Goal: Information Seeking & Learning: Learn about a topic

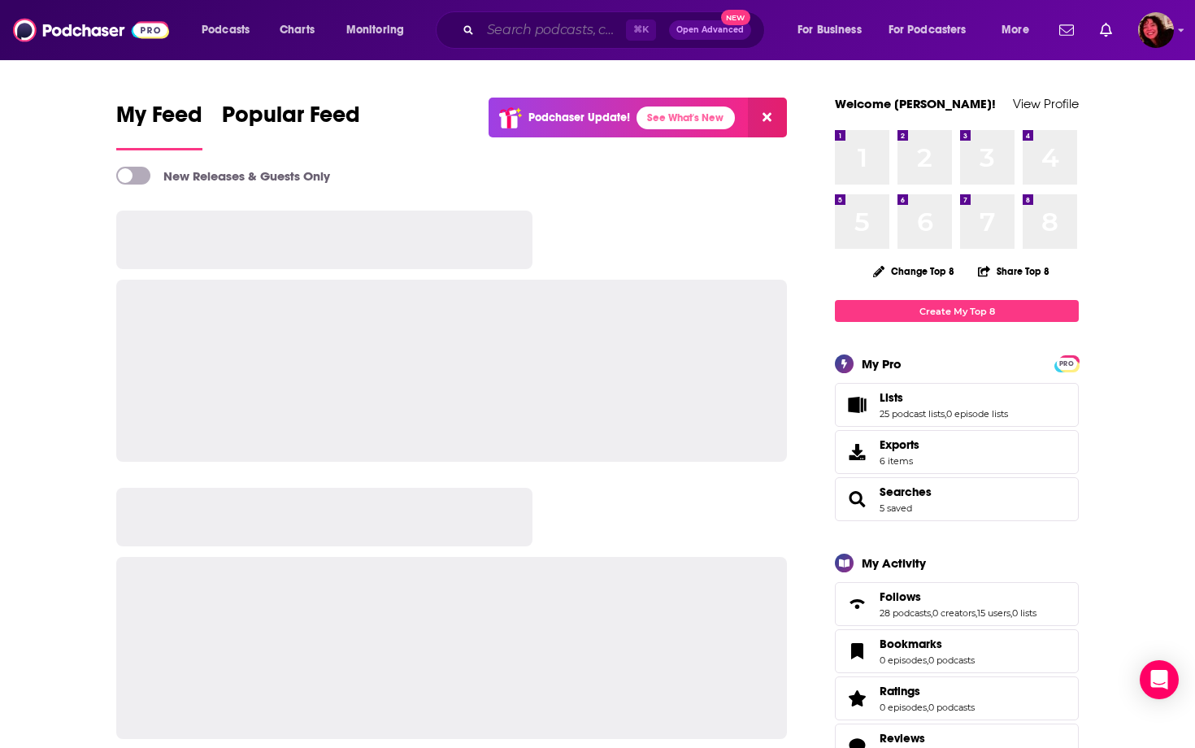
click at [561, 19] on input "Search podcasts, credits, & more..." at bounding box center [553, 30] width 146 height 26
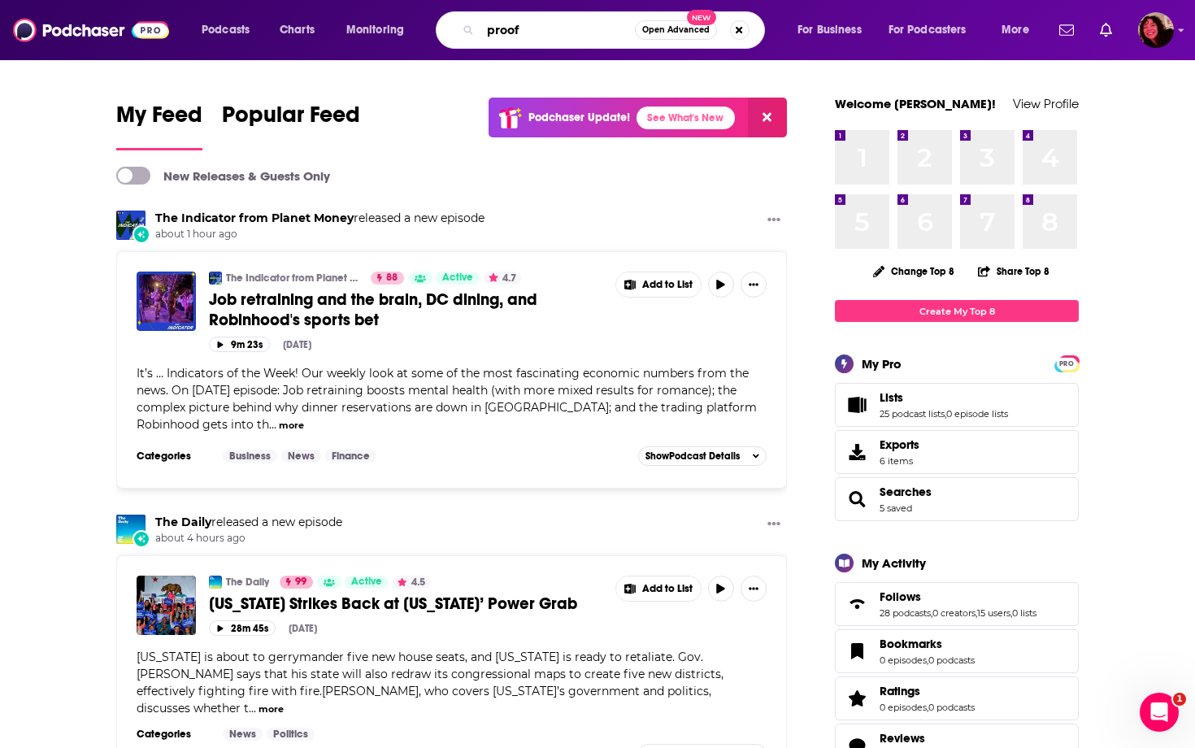
type input "proof"
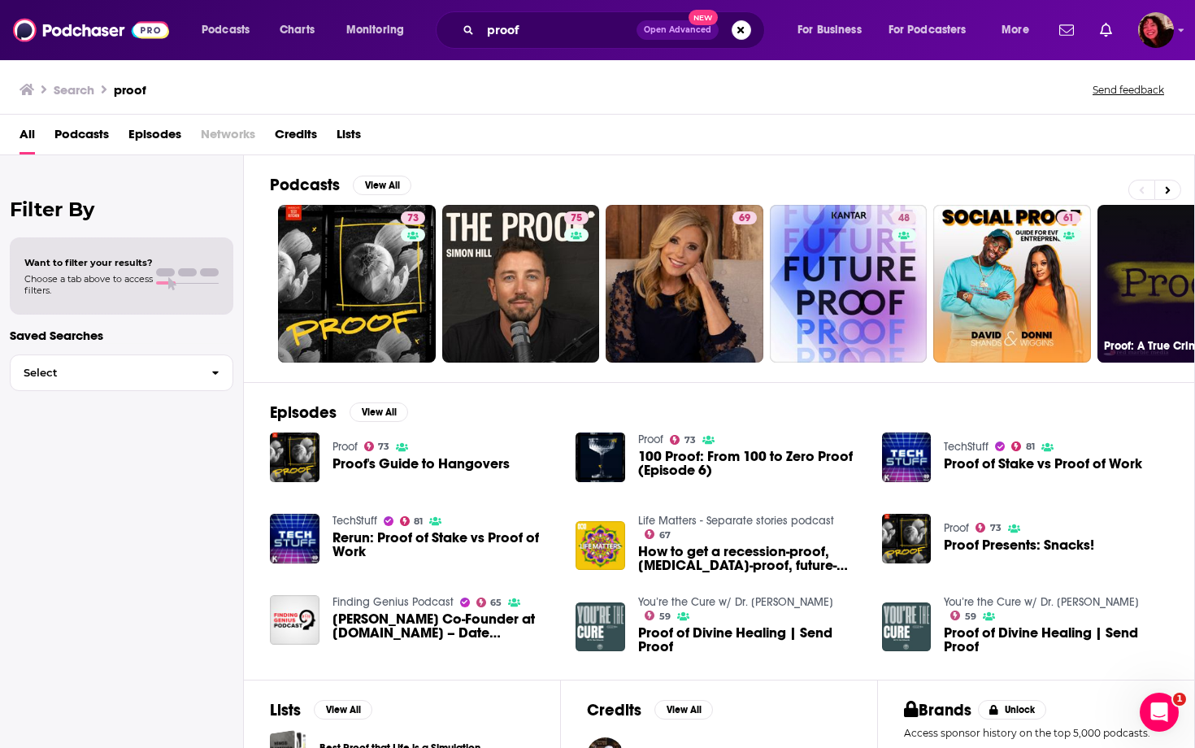
click at [1157, 244] on link "63 Proof: A True Crime Podcast" at bounding box center [1176, 284] width 158 height 158
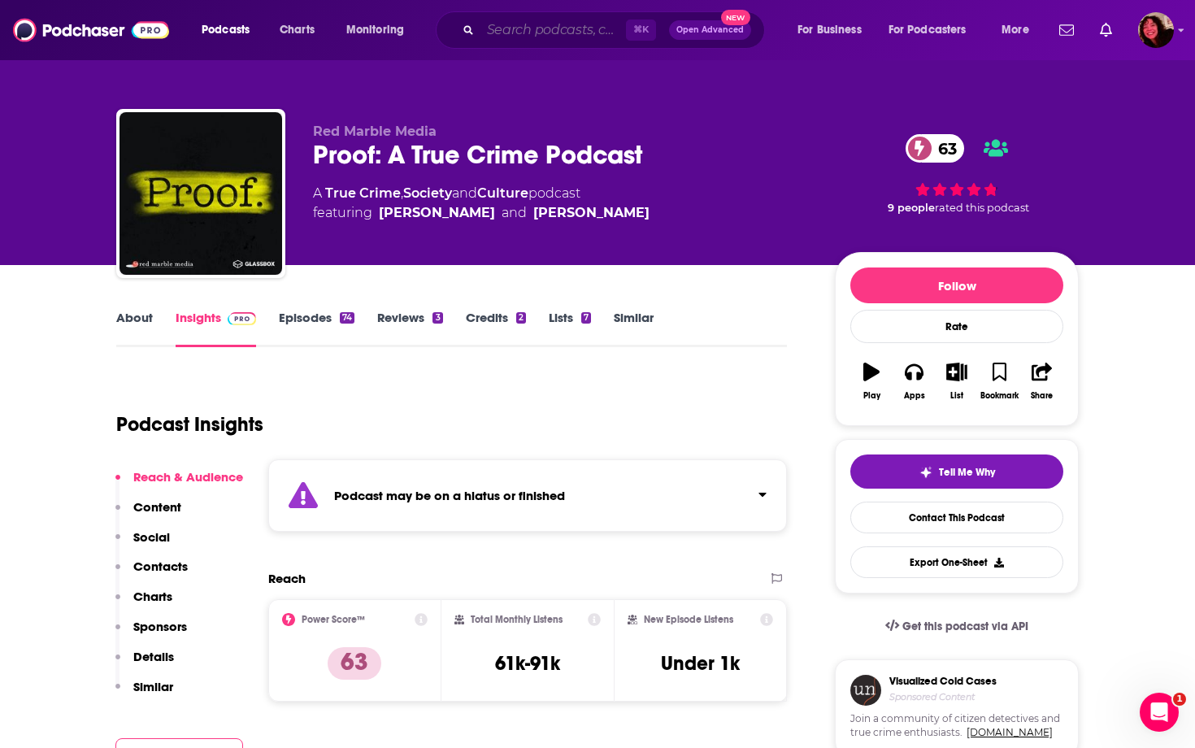
click at [586, 29] on input "Search podcasts, credits, & more..." at bounding box center [553, 30] width 146 height 26
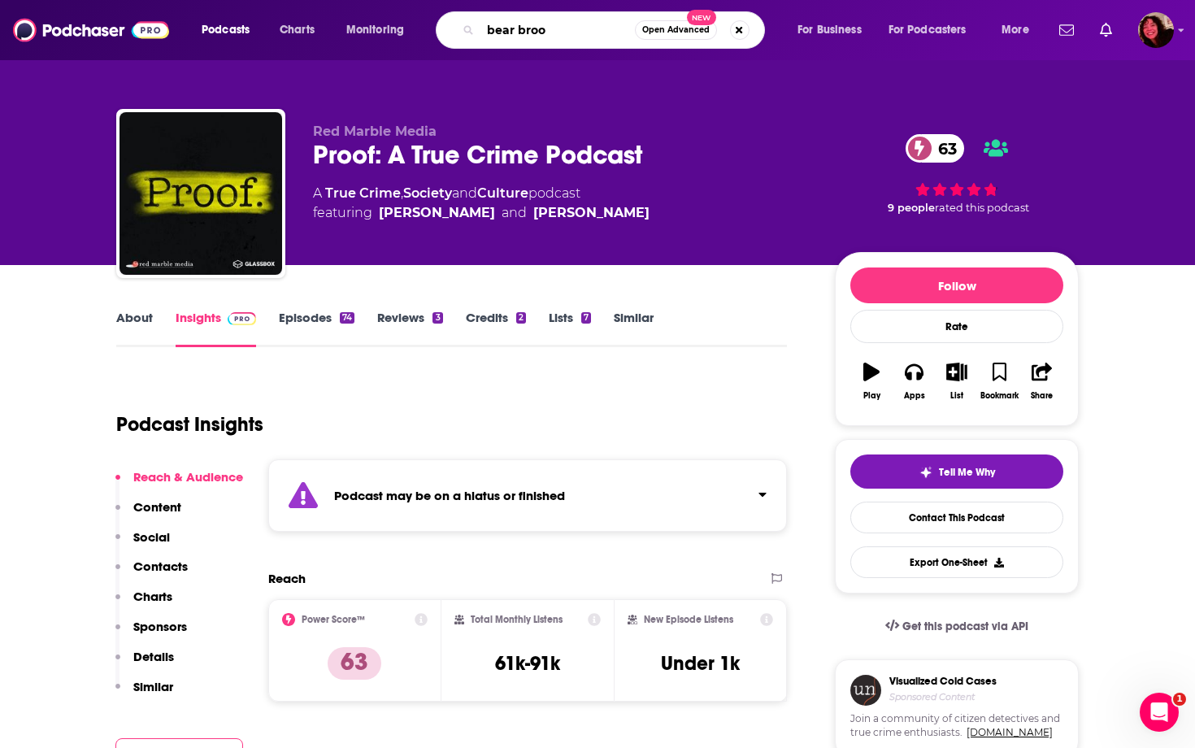
type input "bear brook"
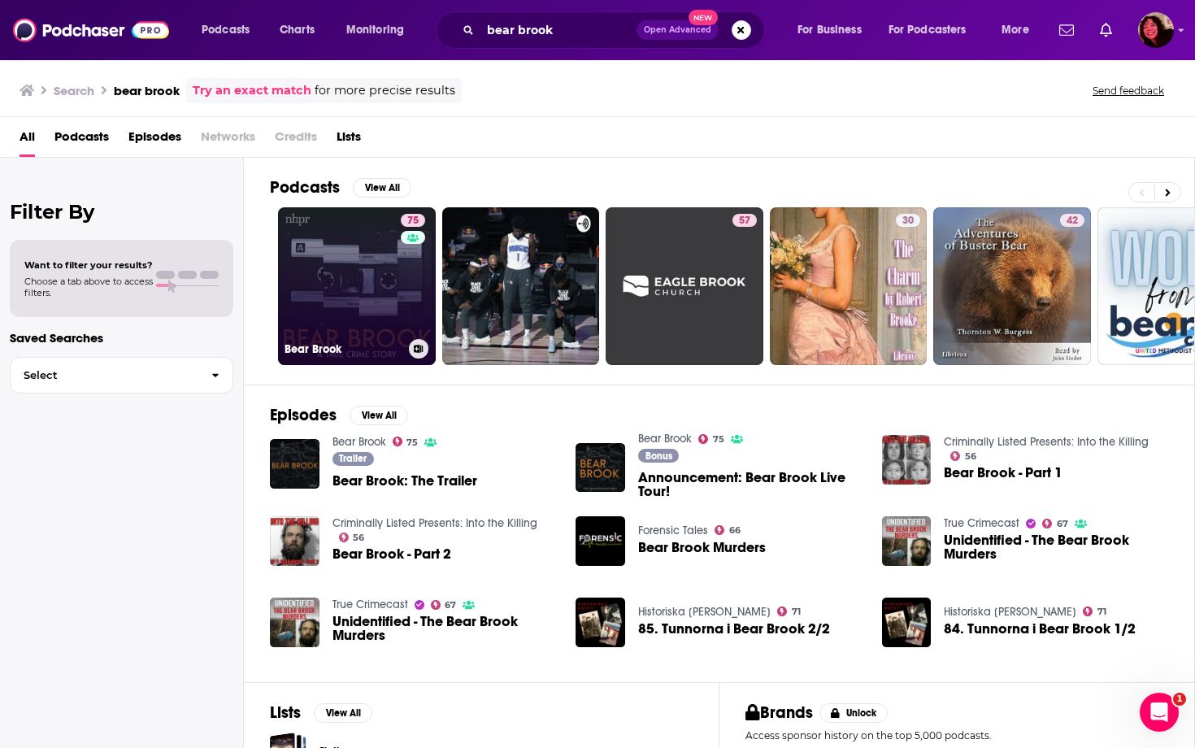
click at [354, 343] on h3 "Bear Brook" at bounding box center [344, 349] width 118 height 14
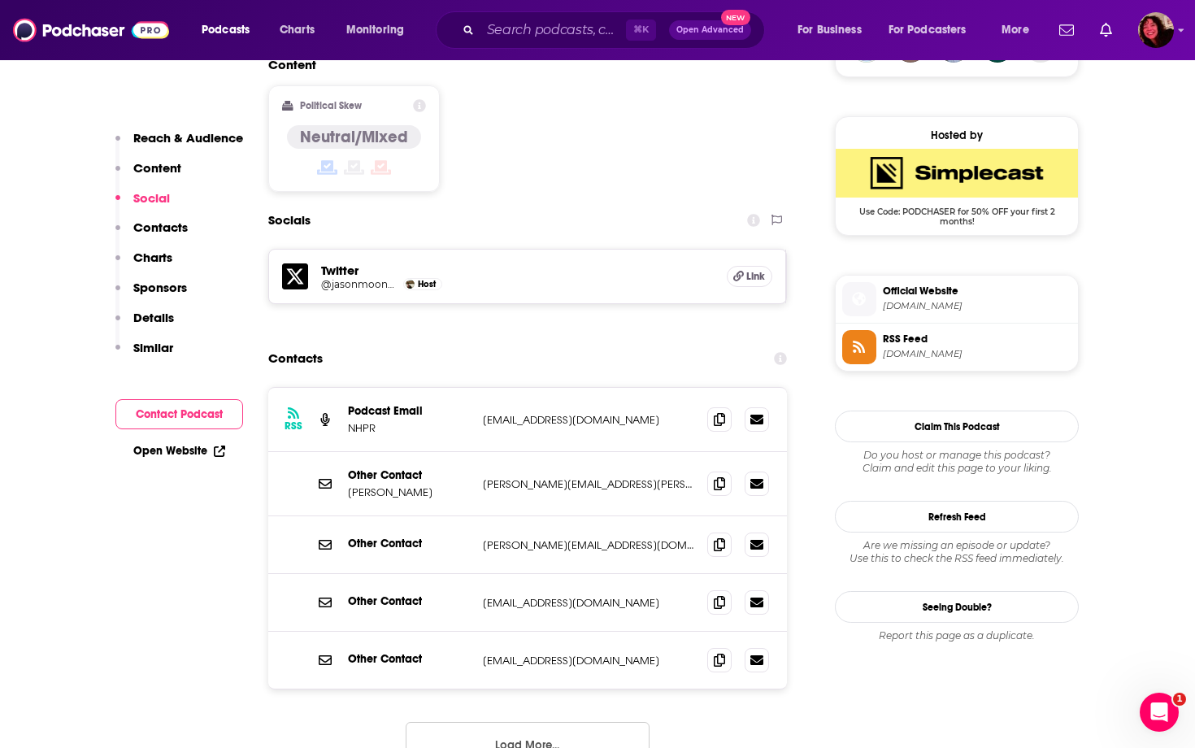
scroll to position [1487, 0]
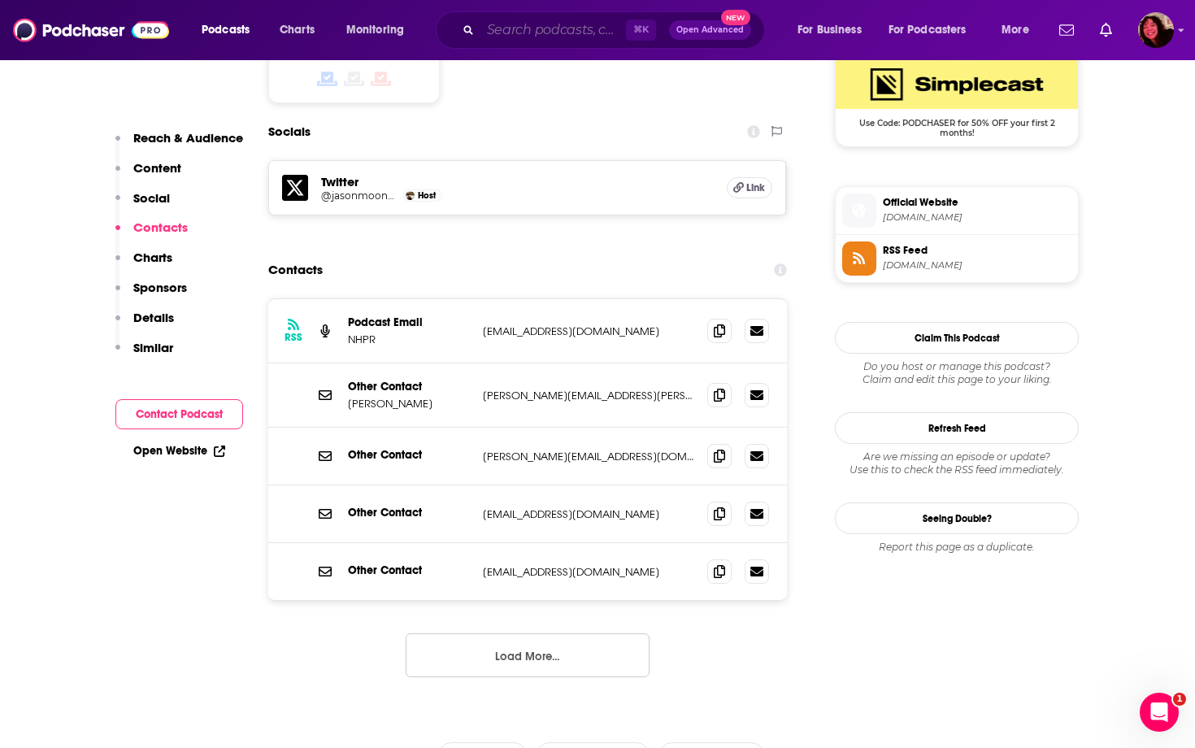
click at [552, 23] on input "Search podcasts, credits, & more..." at bounding box center [553, 30] width 146 height 26
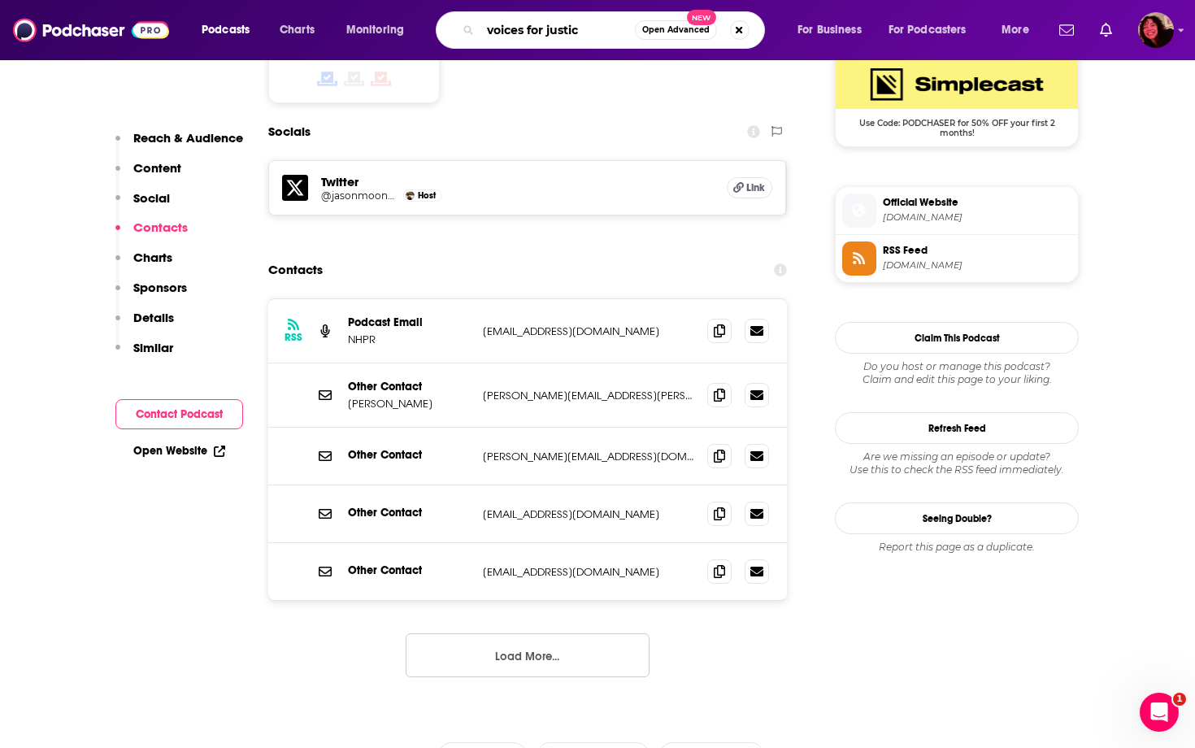
type input "voices for justice"
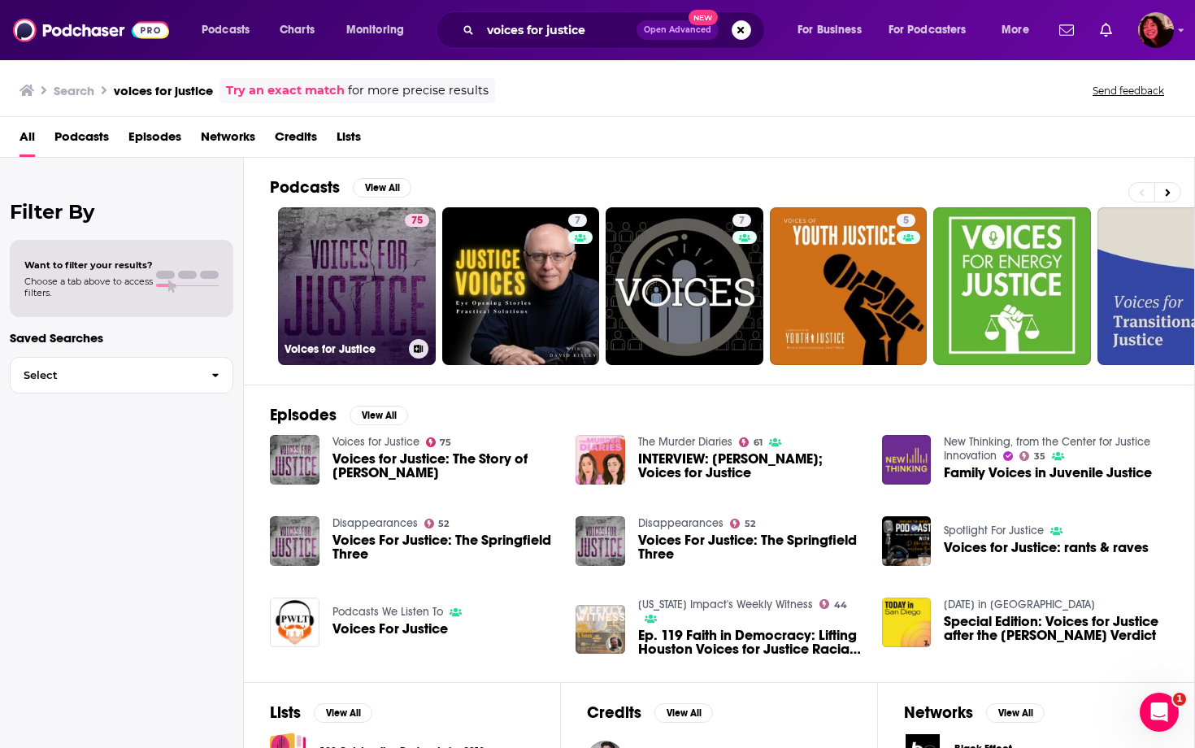
click at [377, 333] on link "75 Voices for Justice" at bounding box center [357, 286] width 158 height 158
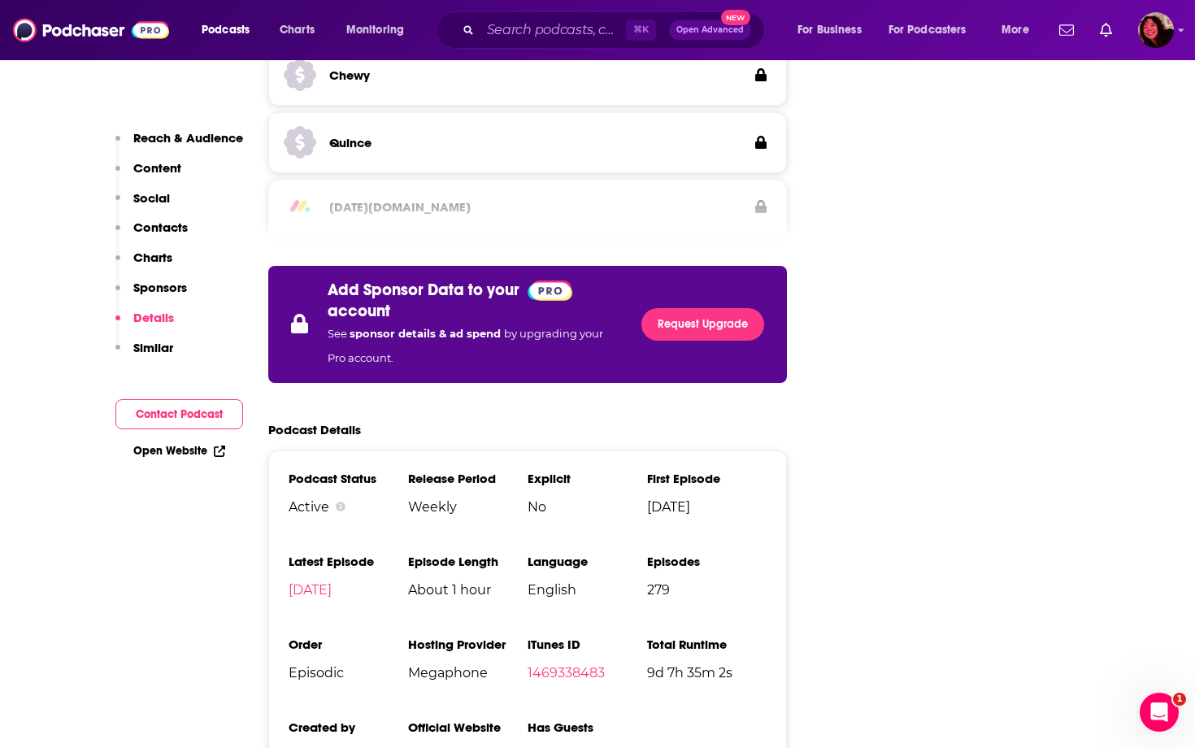
scroll to position [2700, 0]
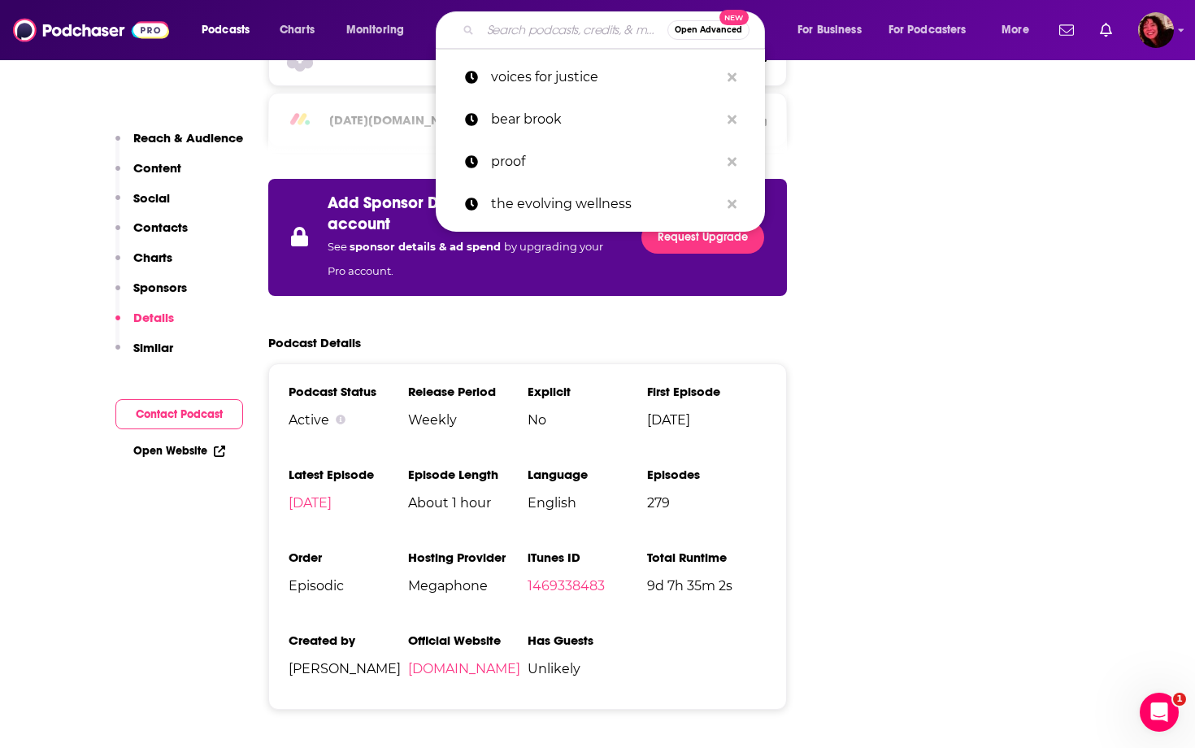
click at [567, 28] on input "Search podcasts, credits, & more..." at bounding box center [573, 30] width 187 height 26
paste input "Law&Crime Sidebar"
type input "Law&Crime Sidebar"
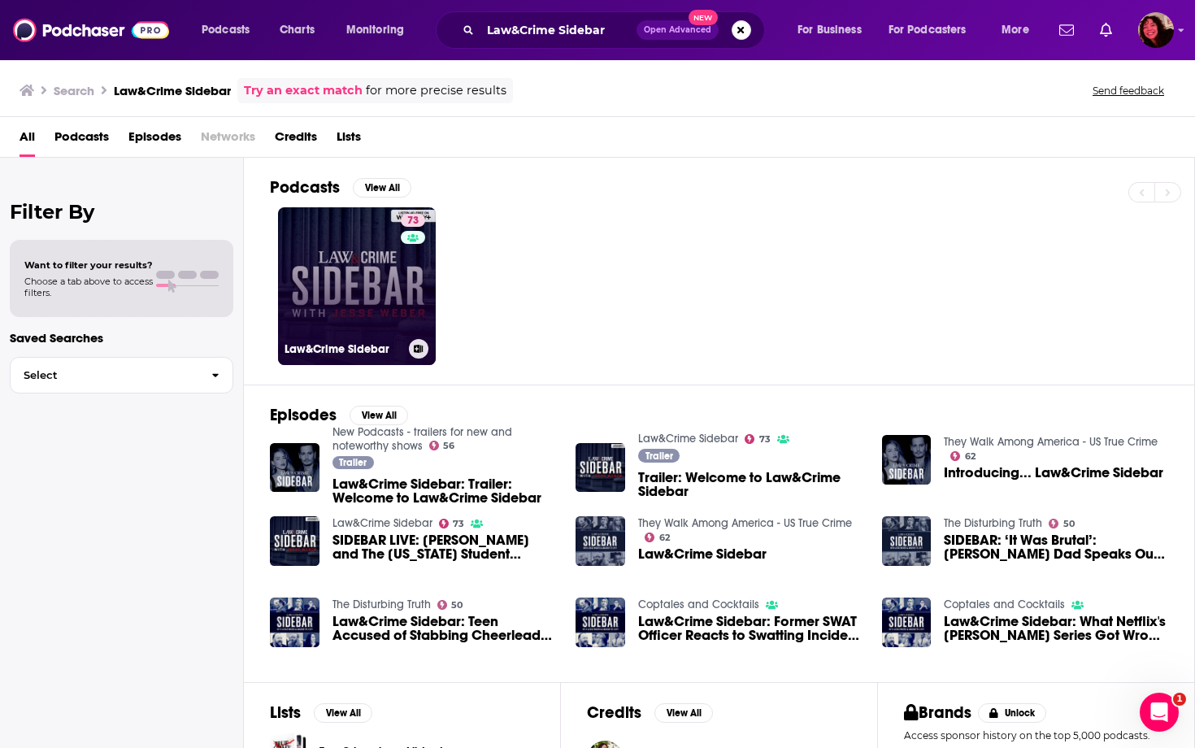
click at [372, 311] on link "73 Law&Crime Sidebar" at bounding box center [357, 286] width 158 height 158
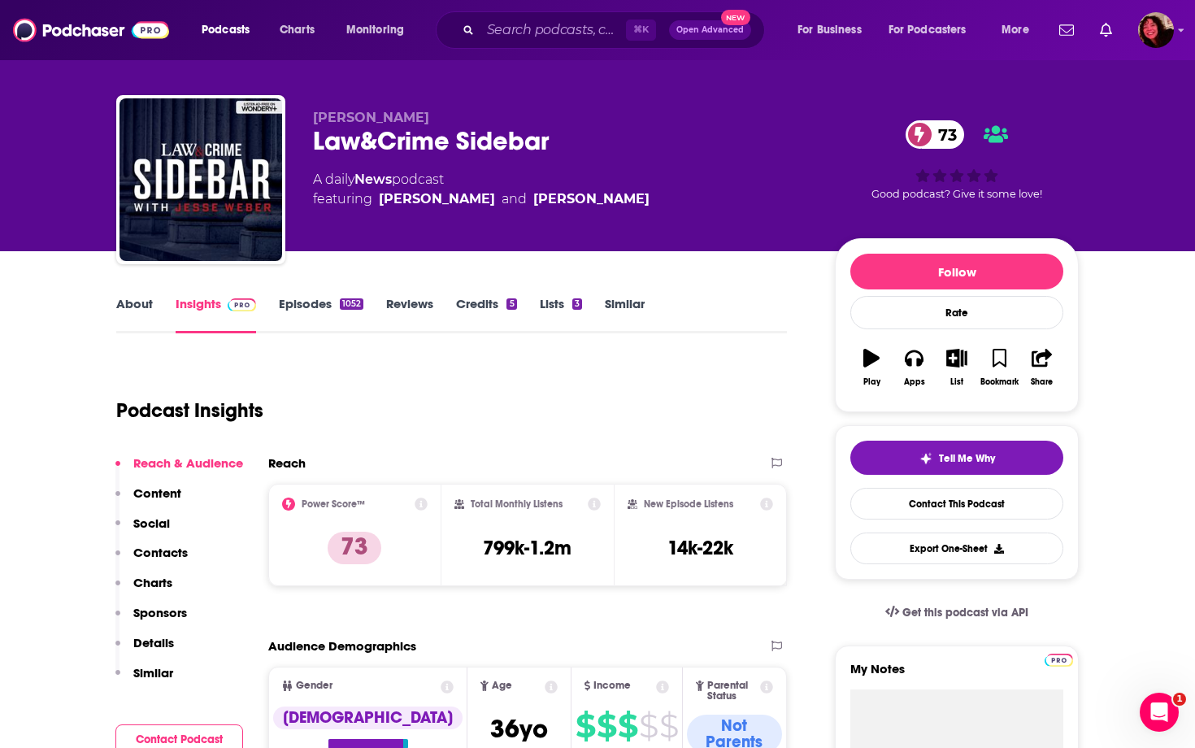
scroll to position [7, 0]
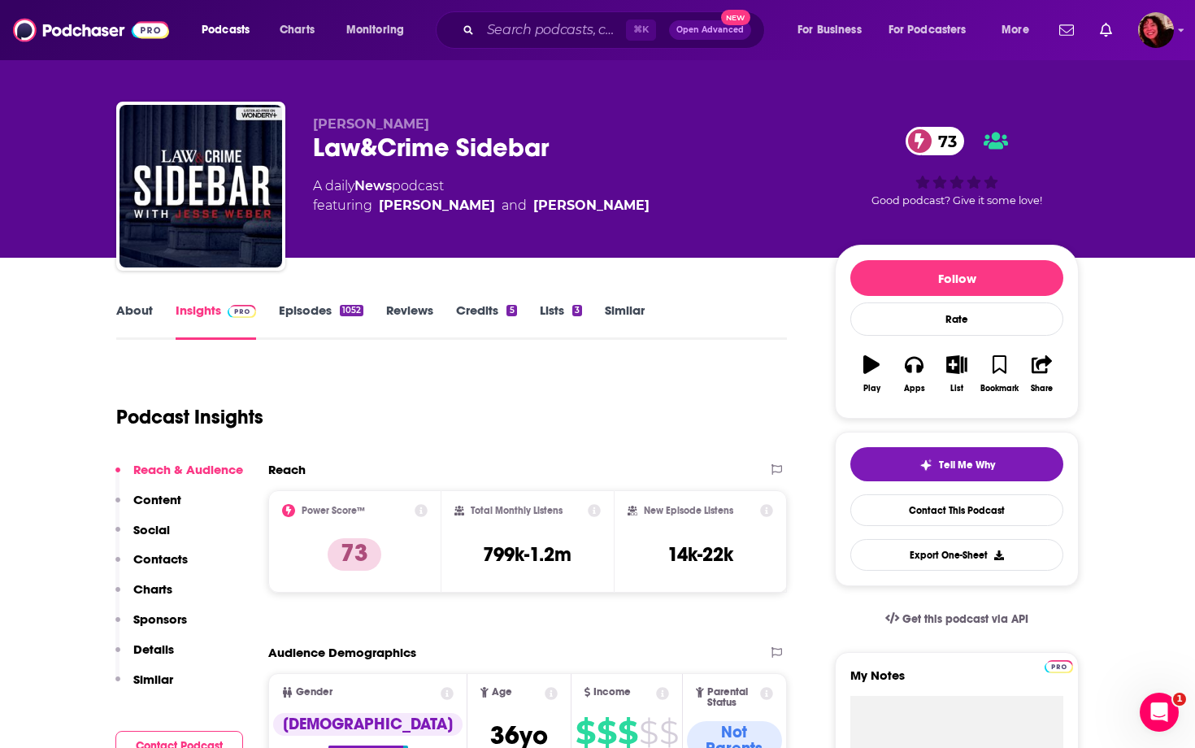
click at [139, 319] on link "About" at bounding box center [134, 320] width 37 height 37
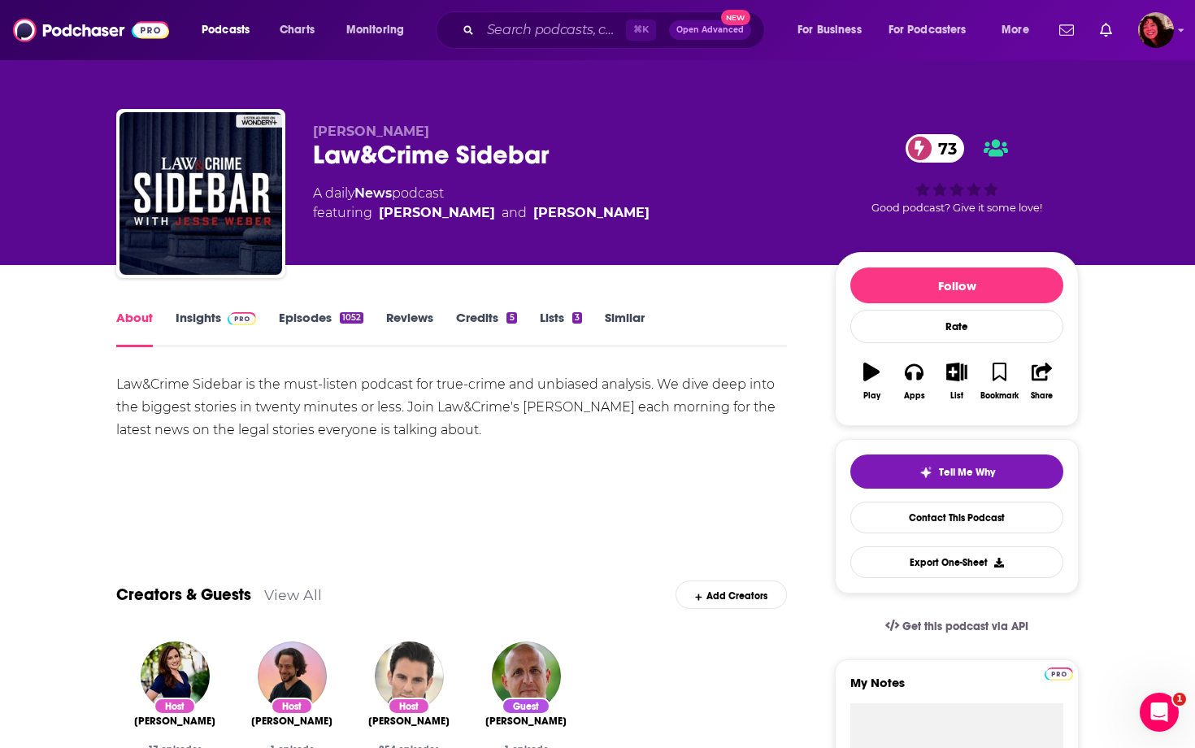
click at [305, 318] on link "Episodes 1052" at bounding box center [321, 328] width 85 height 37
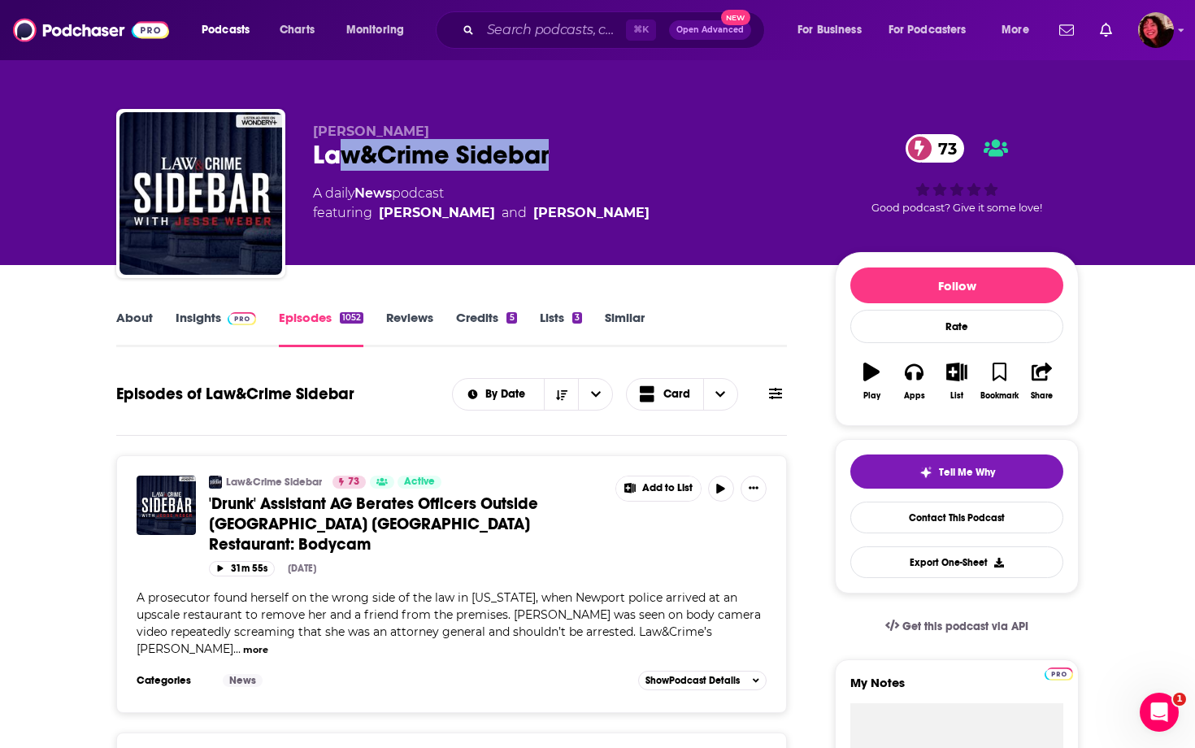
drag, startPoint x: 550, startPoint y: 158, endPoint x: 342, endPoint y: 140, distance: 208.1
click at [342, 140] on div "Law&Crime Sidebar 73" at bounding box center [561, 155] width 496 height 32
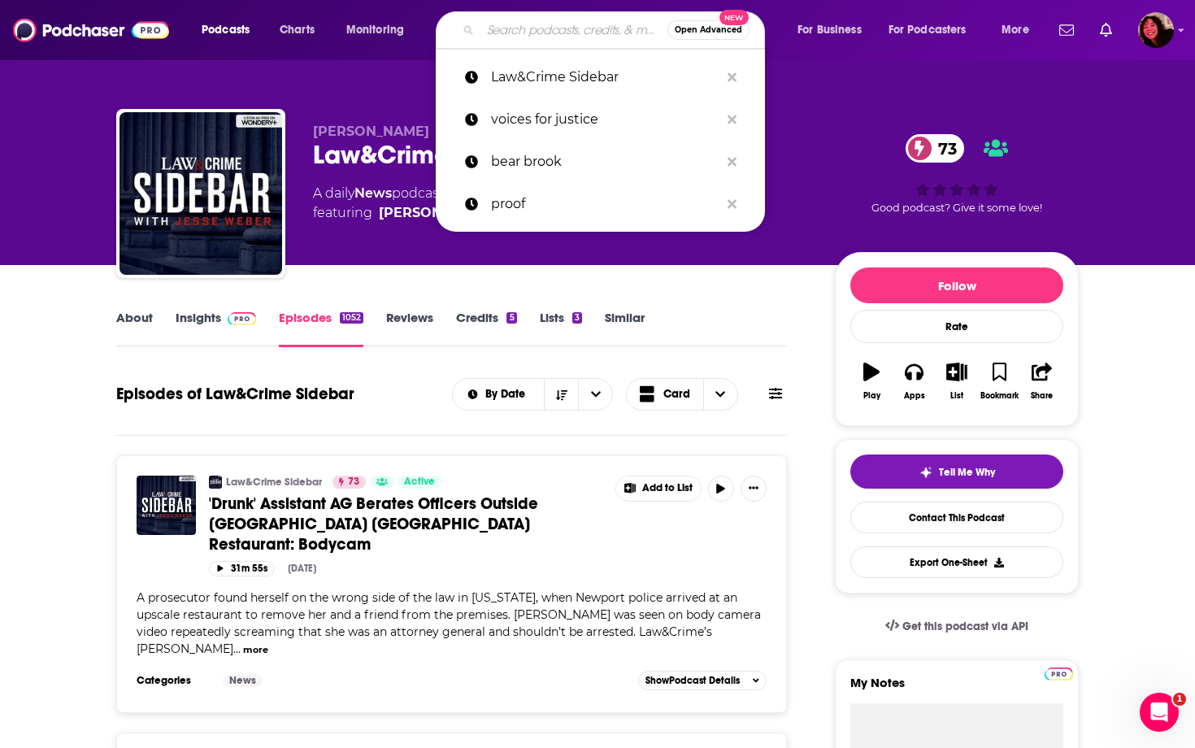
click at [552, 34] on input "Search podcasts, credits, & more..." at bounding box center [573, 30] width 187 height 26
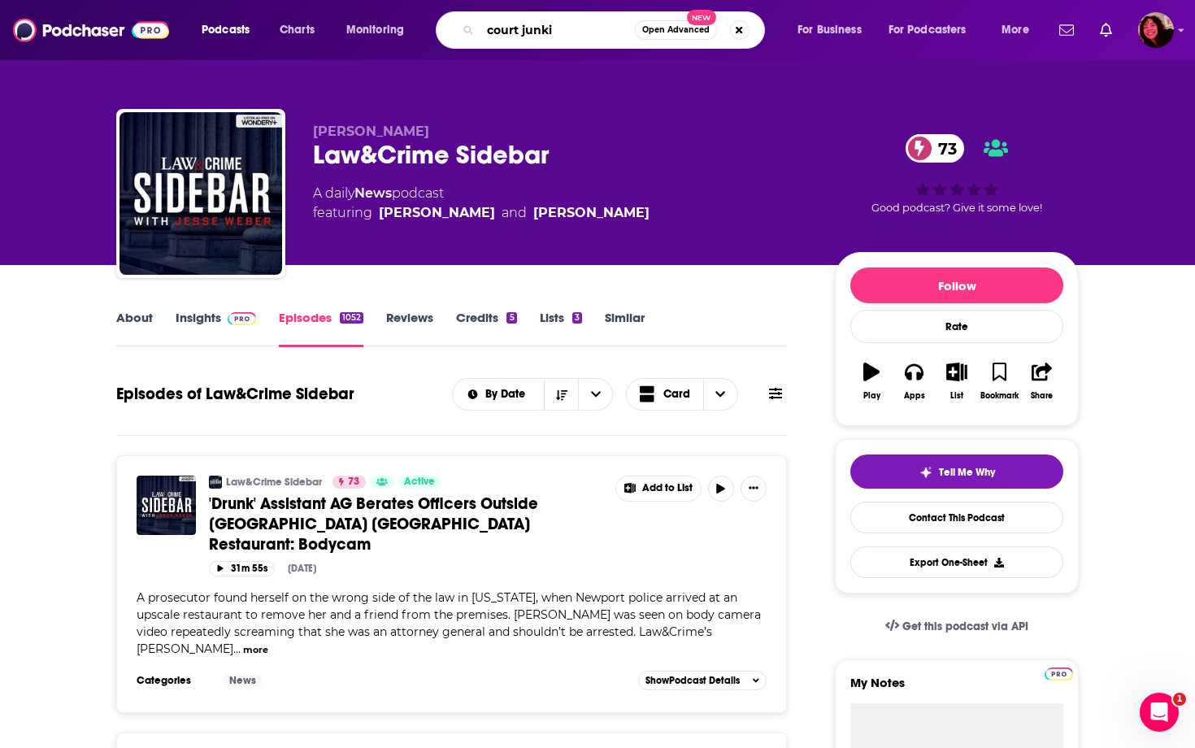
type input "court junkie"
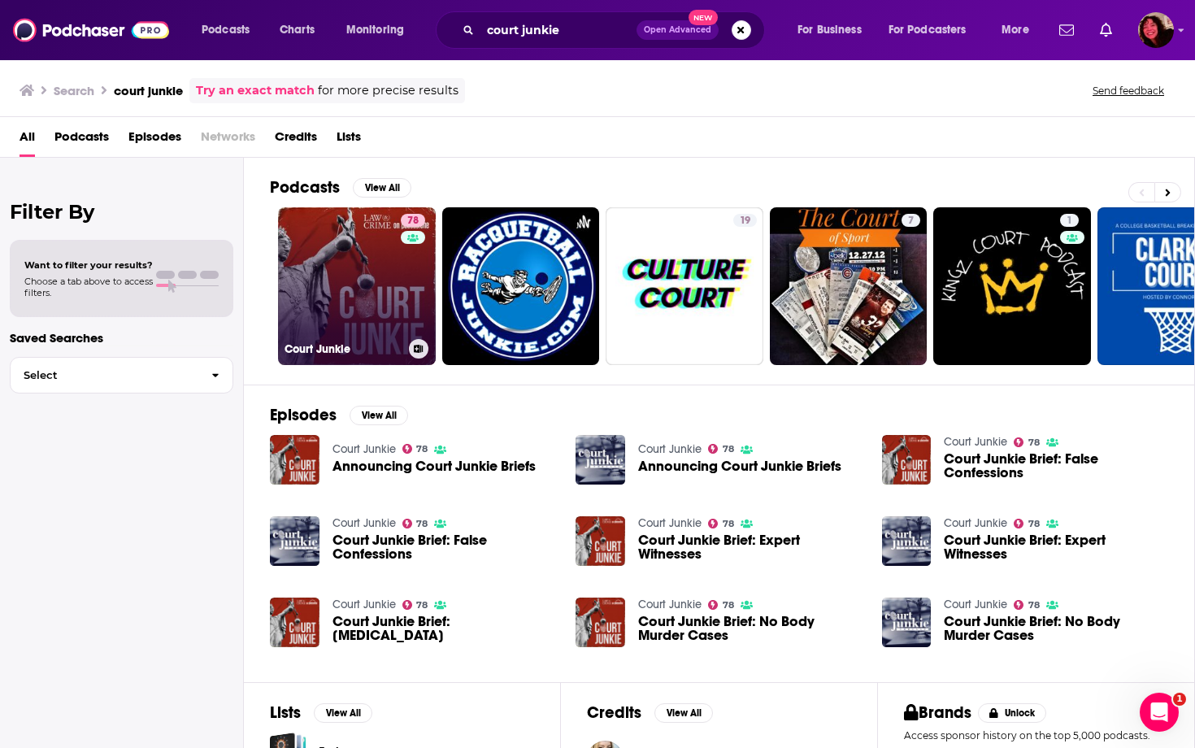
click at [382, 301] on link "78 Court Junkie" at bounding box center [357, 286] width 158 height 158
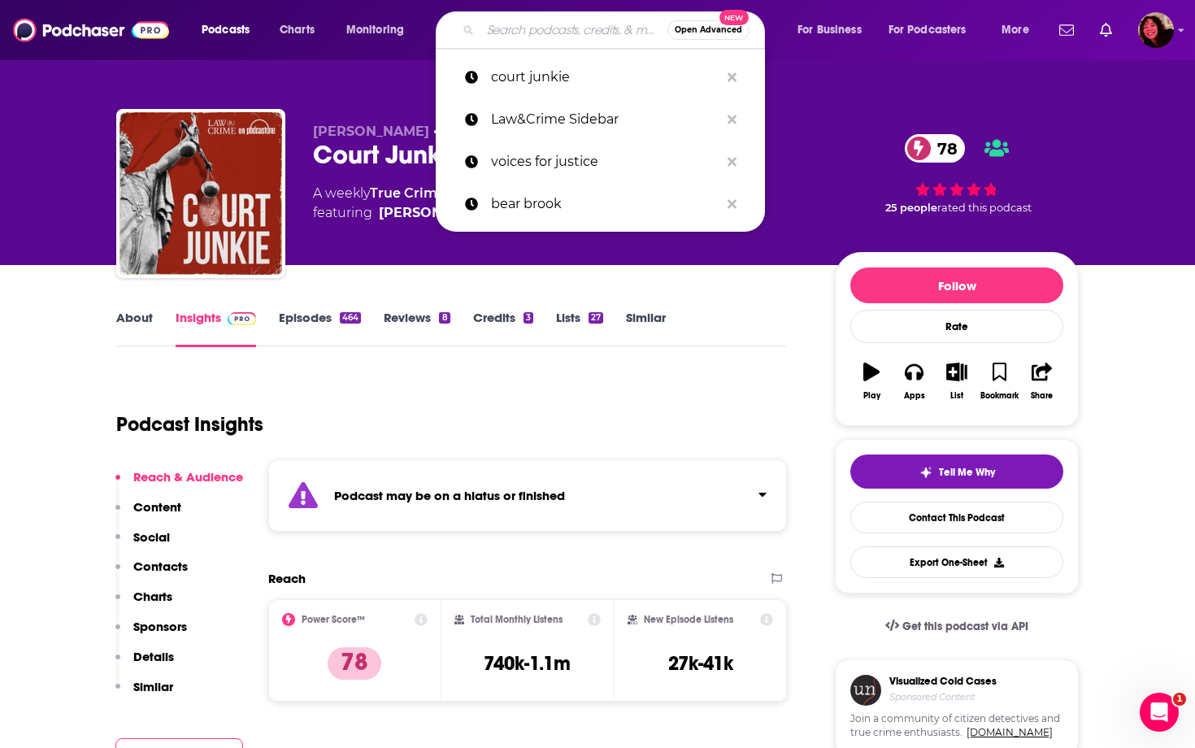
click at [511, 39] on input "Search podcasts, credits, & more..." at bounding box center [573, 30] width 187 height 26
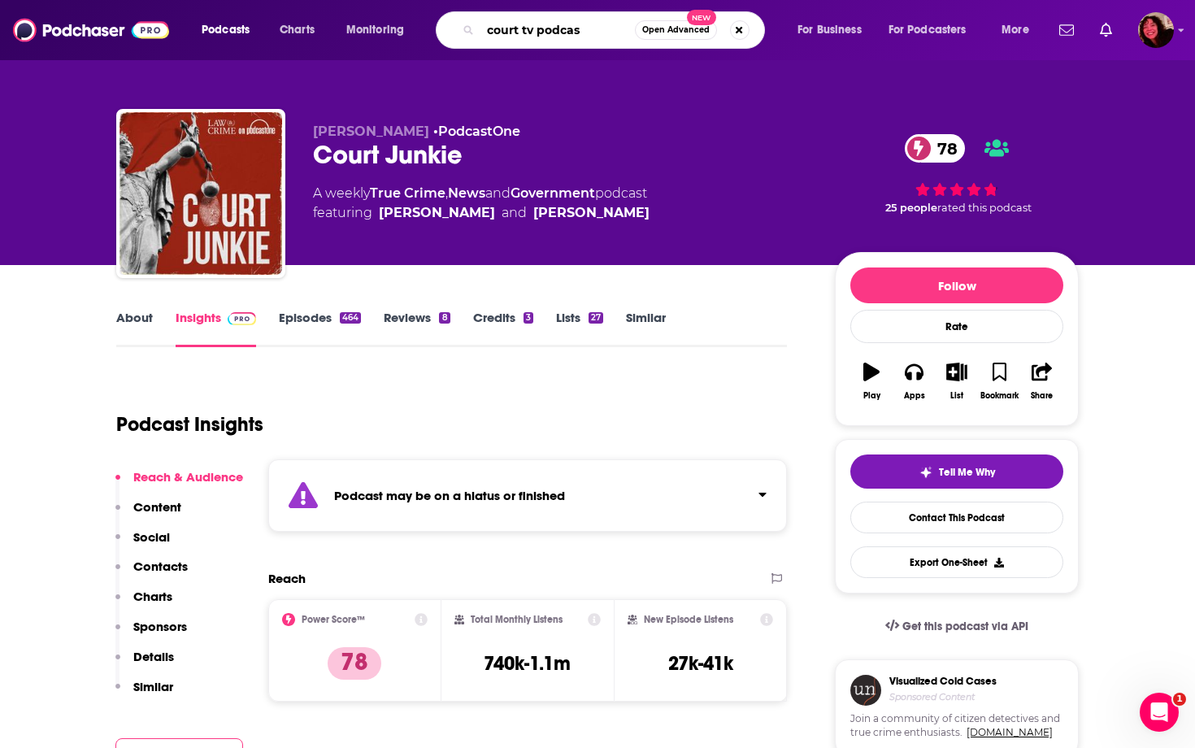
type input "court tv podcast"
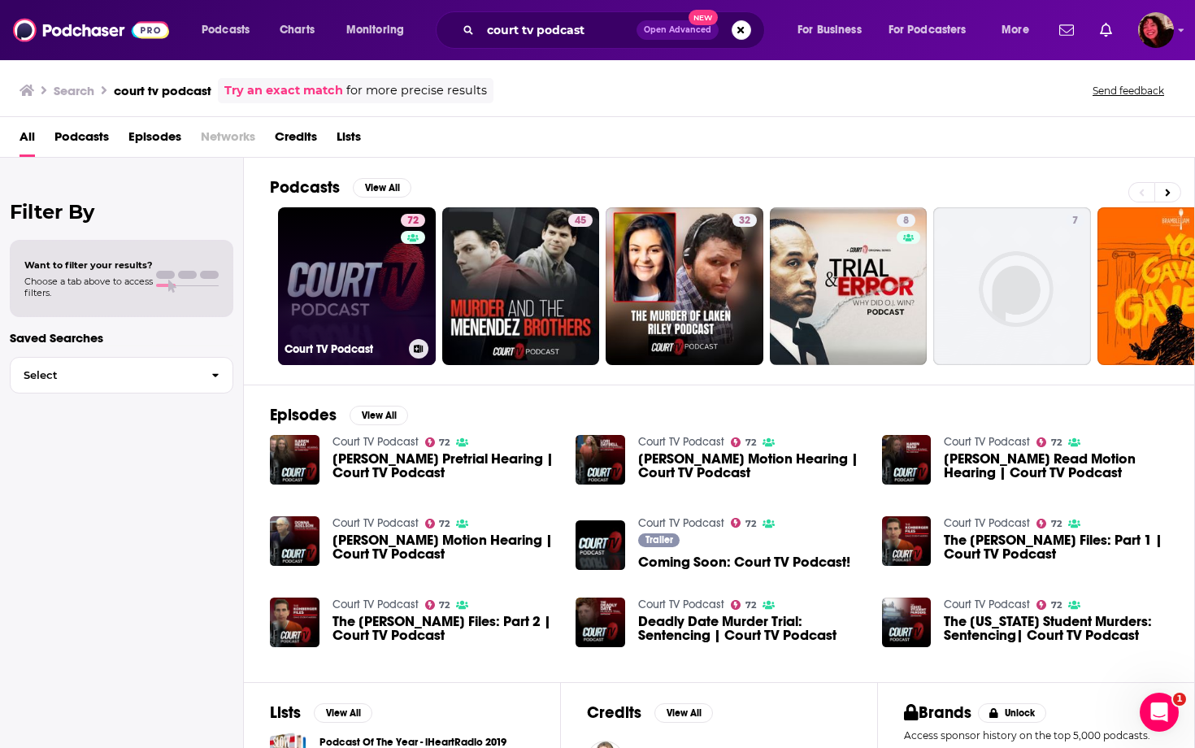
click at [375, 297] on link "72 Court TV Podcast" at bounding box center [357, 286] width 158 height 158
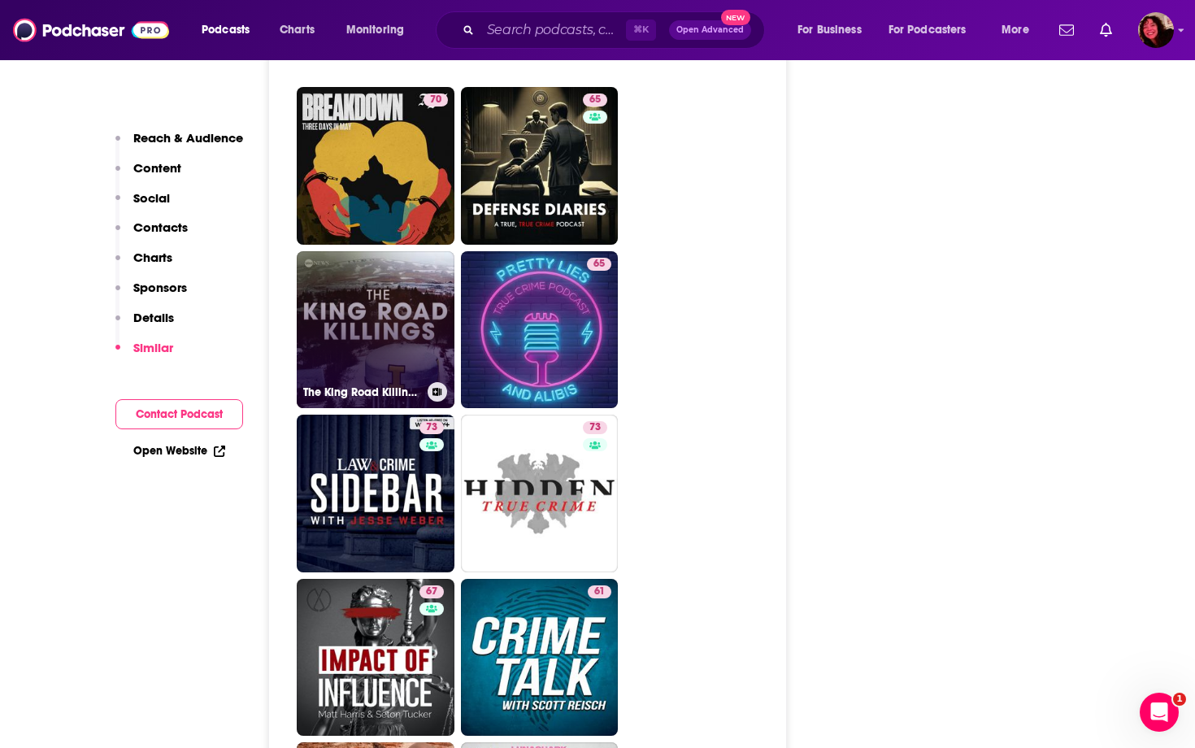
scroll to position [4160, 0]
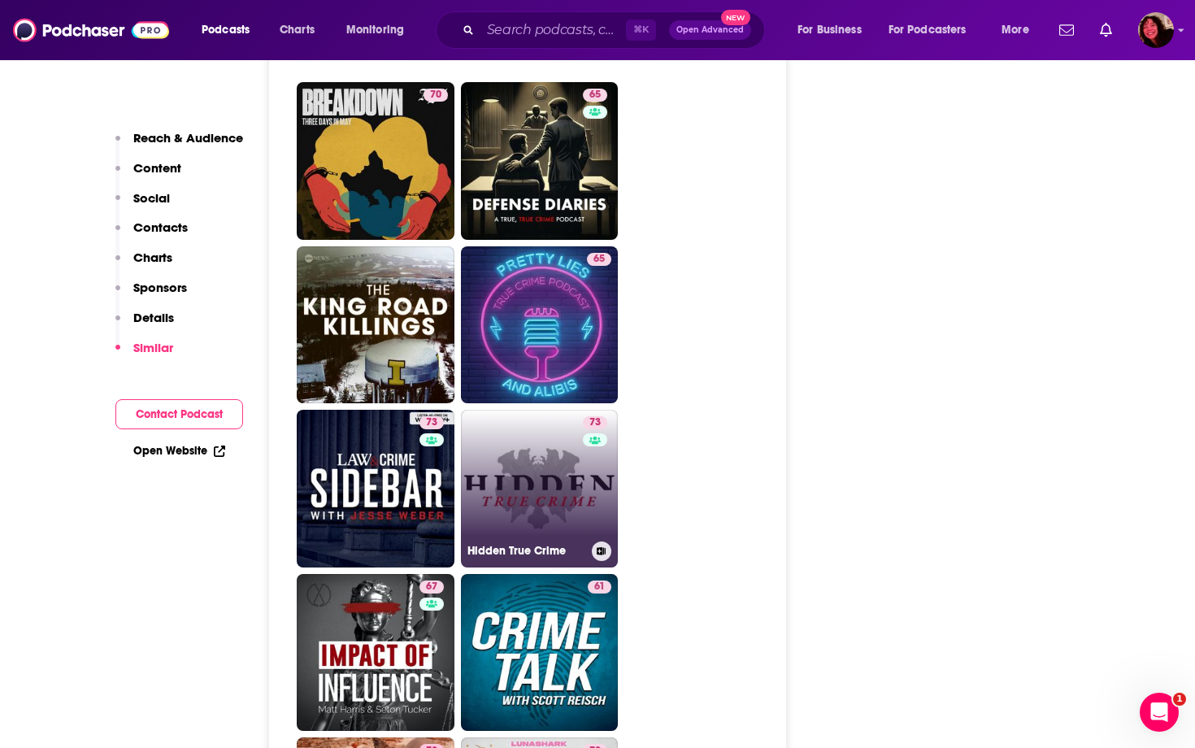
click at [524, 410] on link "73 Hidden True Crime" at bounding box center [540, 489] width 158 height 158
type input "[URL][DOMAIN_NAME]"
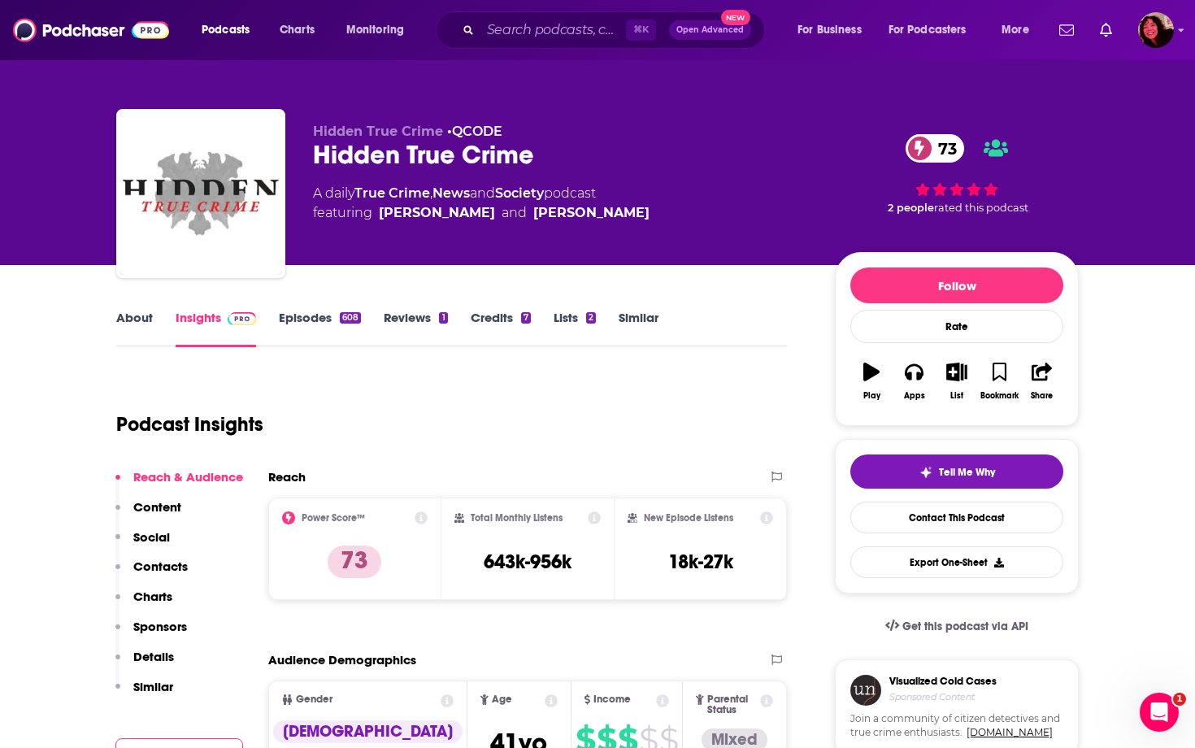
click at [137, 313] on link "About" at bounding box center [134, 328] width 37 height 37
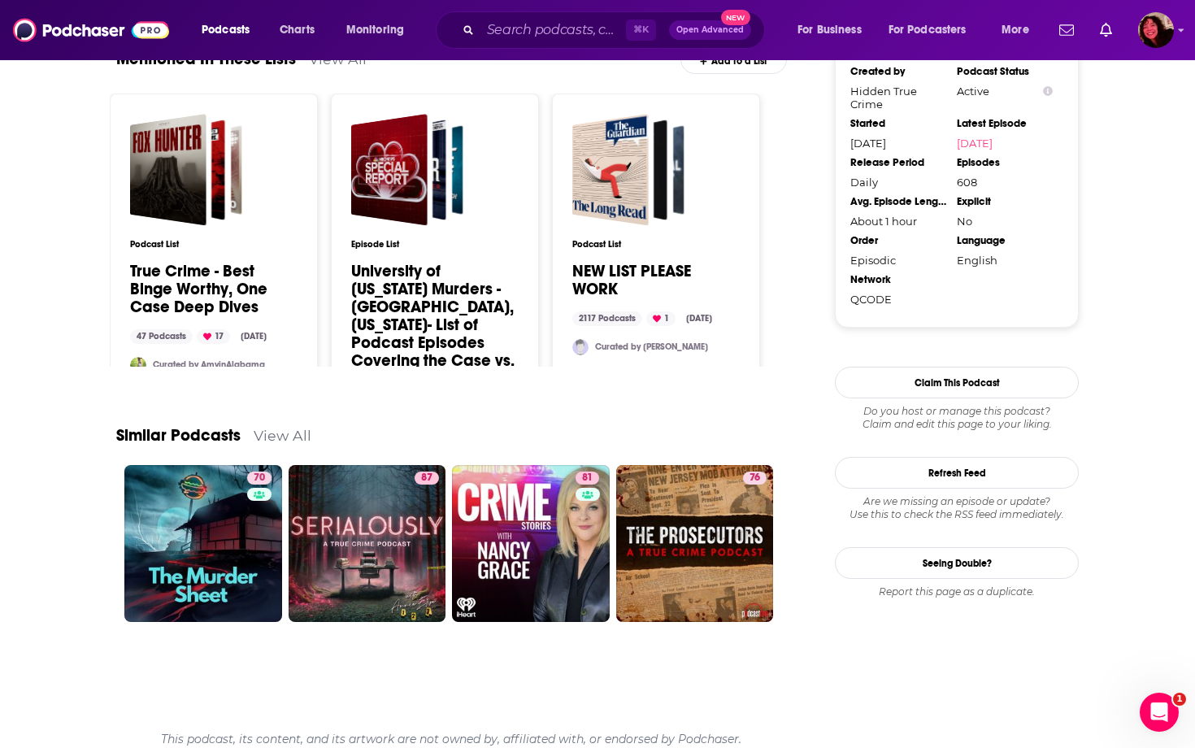
scroll to position [1772, 0]
click at [289, 428] on link "View All" at bounding box center [283, 436] width 58 height 17
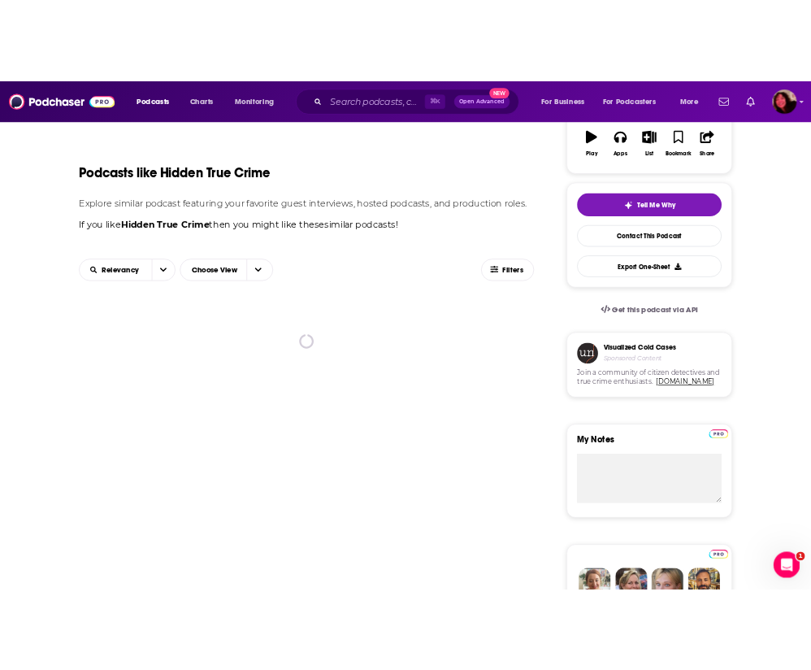
scroll to position [307, 0]
